Goal: Task Accomplishment & Management: Manage account settings

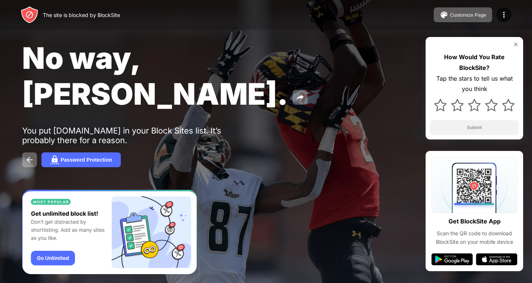
click at [514, 40] on div "How Would You Rate BlockSite? Tap the stars to tell us what you think Submit" at bounding box center [473, 88] width 97 height 102
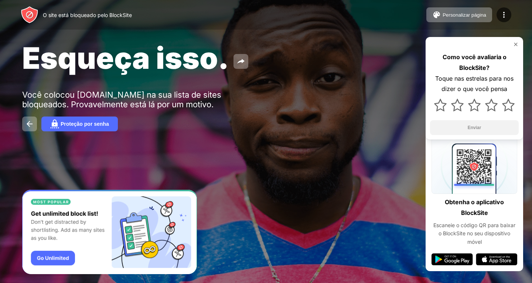
click at [514, 43] on img at bounding box center [516, 44] width 6 height 6
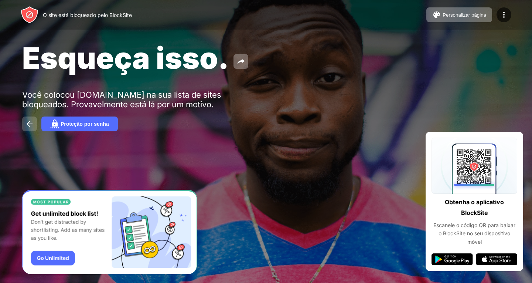
click at [26, 124] on img at bounding box center [29, 123] width 9 height 9
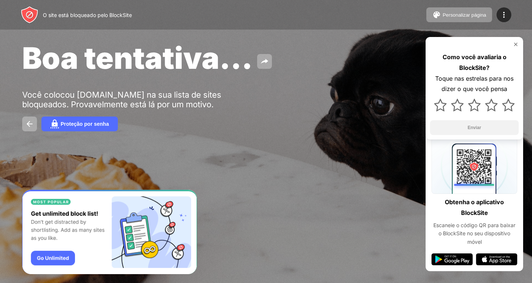
click at [517, 47] on img at bounding box center [516, 44] width 6 height 6
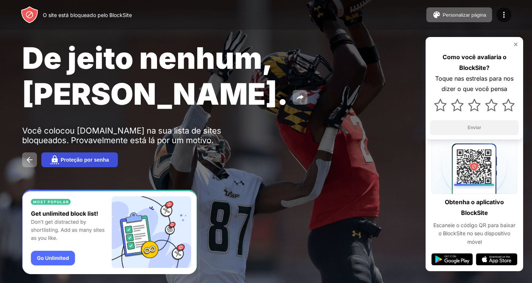
click at [100, 157] on font "Proteção por senha" at bounding box center [85, 160] width 48 height 6
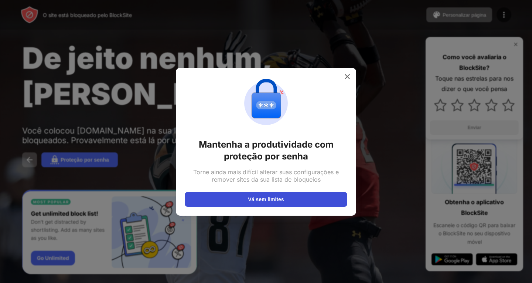
click at [234, 202] on button "Vá sem limites" at bounding box center [266, 199] width 162 height 15
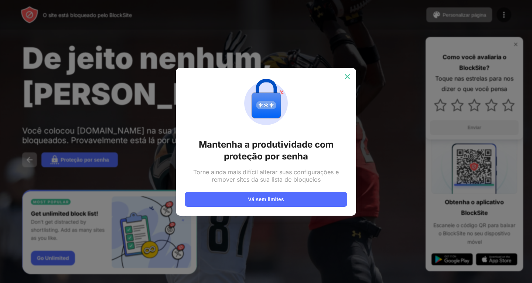
click at [348, 79] on img at bounding box center [346, 76] width 7 height 7
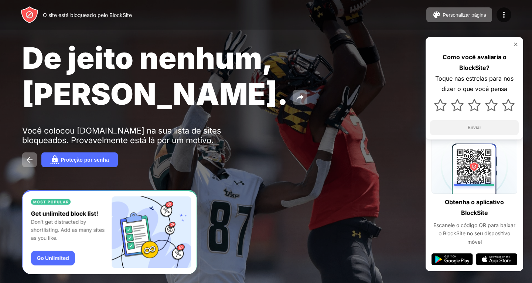
click at [517, 45] on img at bounding box center [516, 44] width 6 height 6
